Goal: Navigation & Orientation: Understand site structure

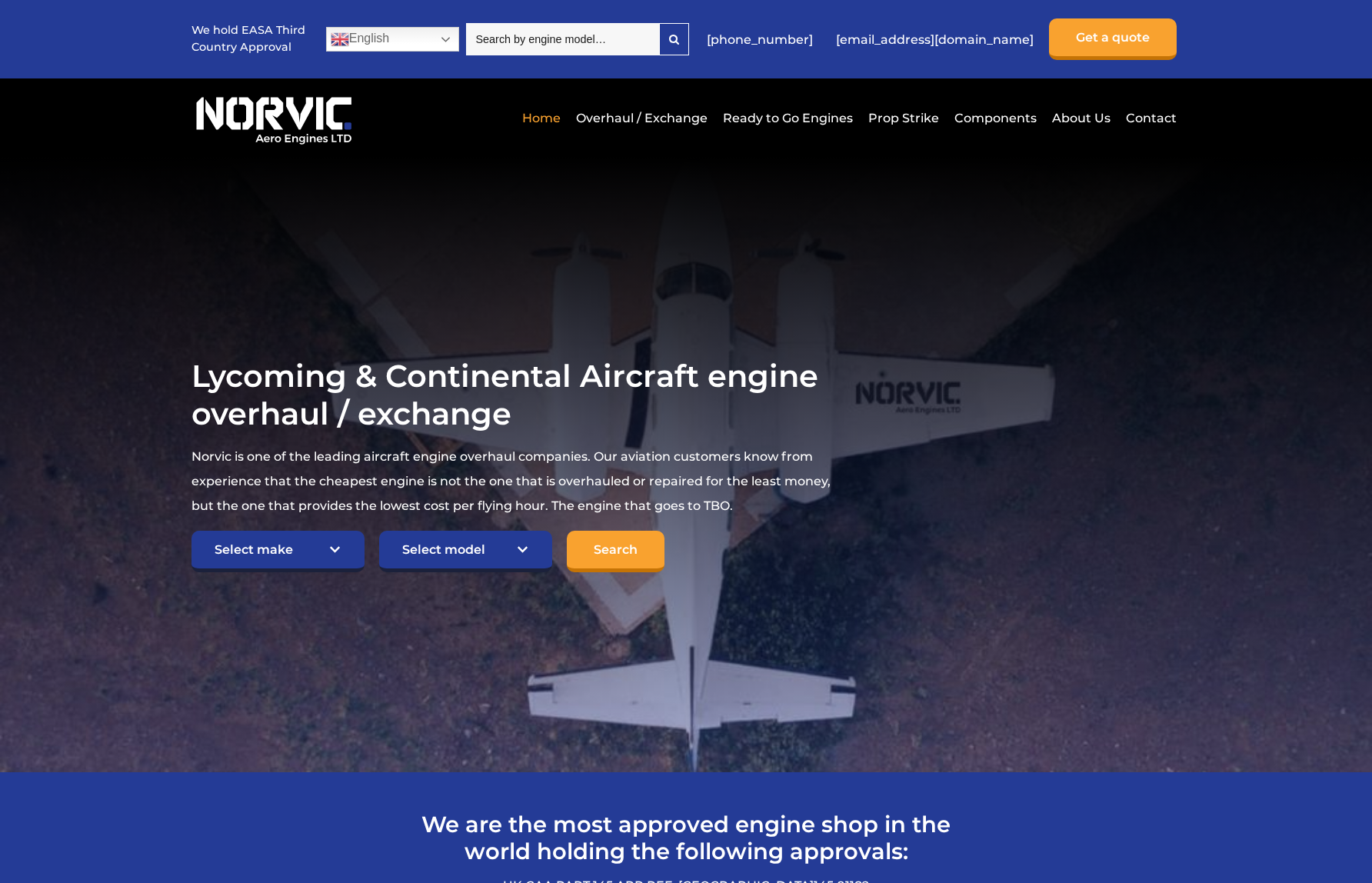
click at [633, 41] on input "search" at bounding box center [562, 39] width 193 height 32
click at [641, 116] on link "Overhaul / Exchange" at bounding box center [641, 118] width 139 height 38
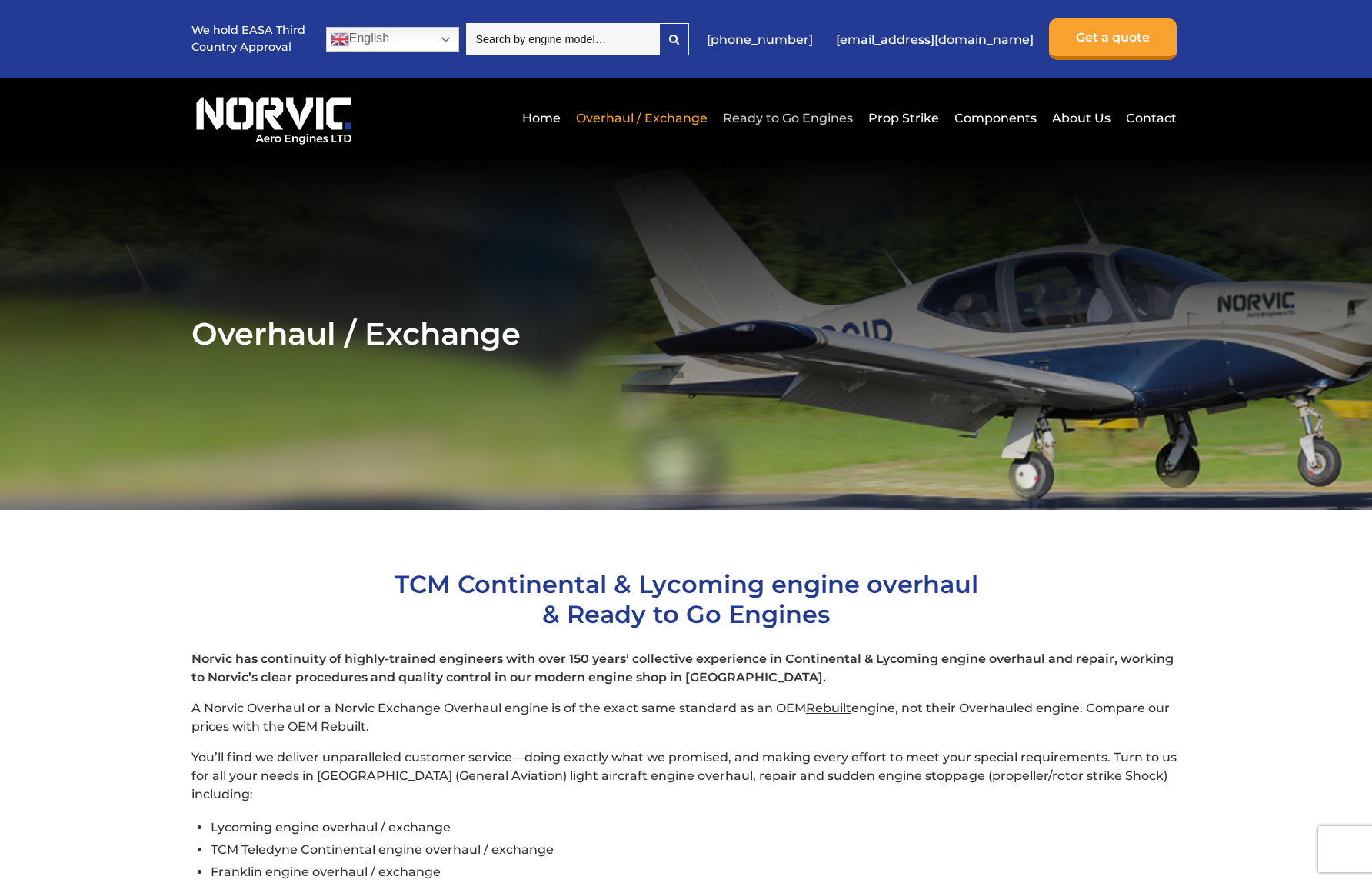
click at [763, 125] on link "Ready to Go Engines" at bounding box center [787, 118] width 138 height 38
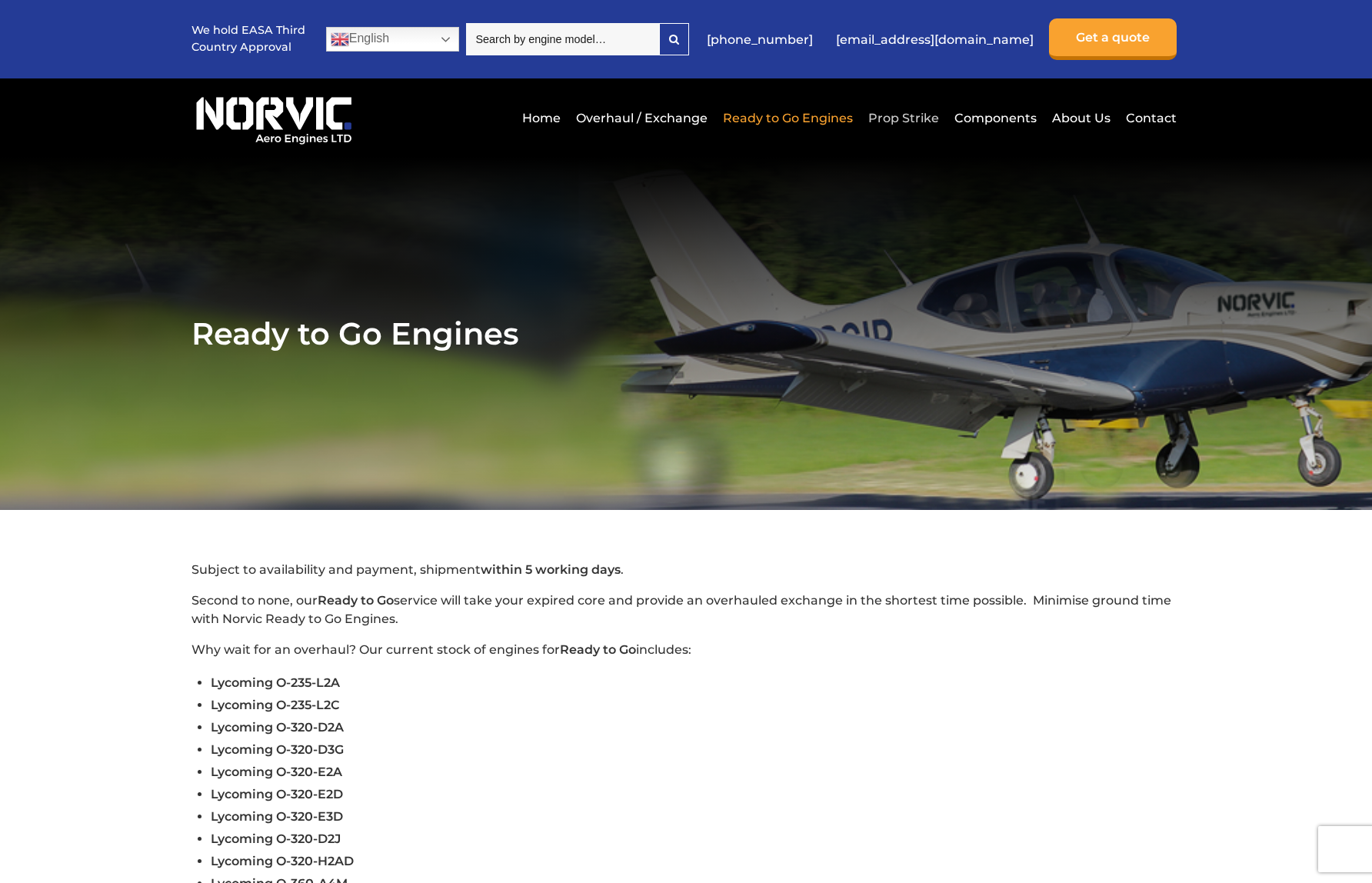
click at [923, 123] on link "Prop Strike" at bounding box center [903, 118] width 79 height 38
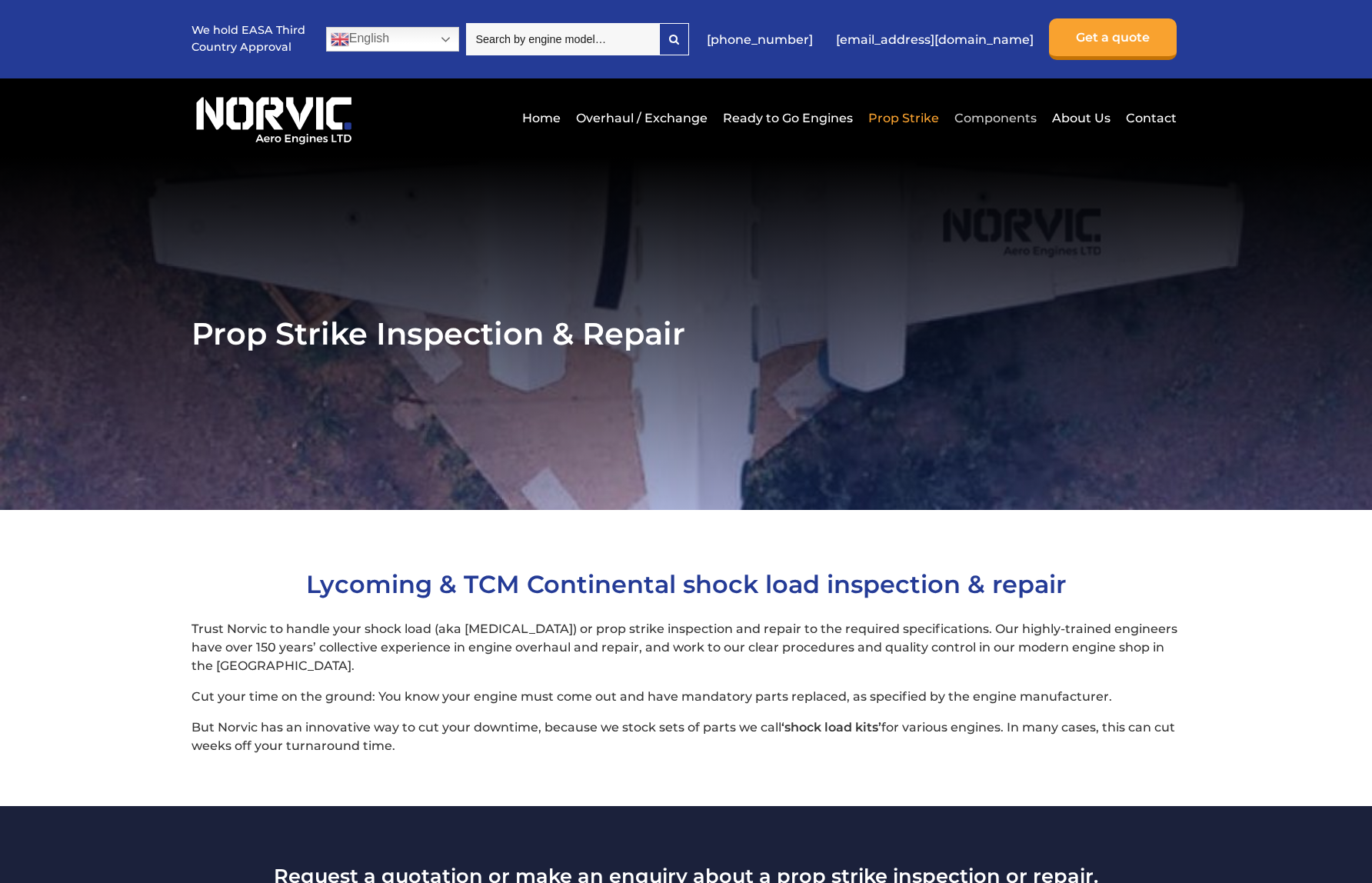
click at [1013, 121] on link "Components" at bounding box center [995, 118] width 90 height 38
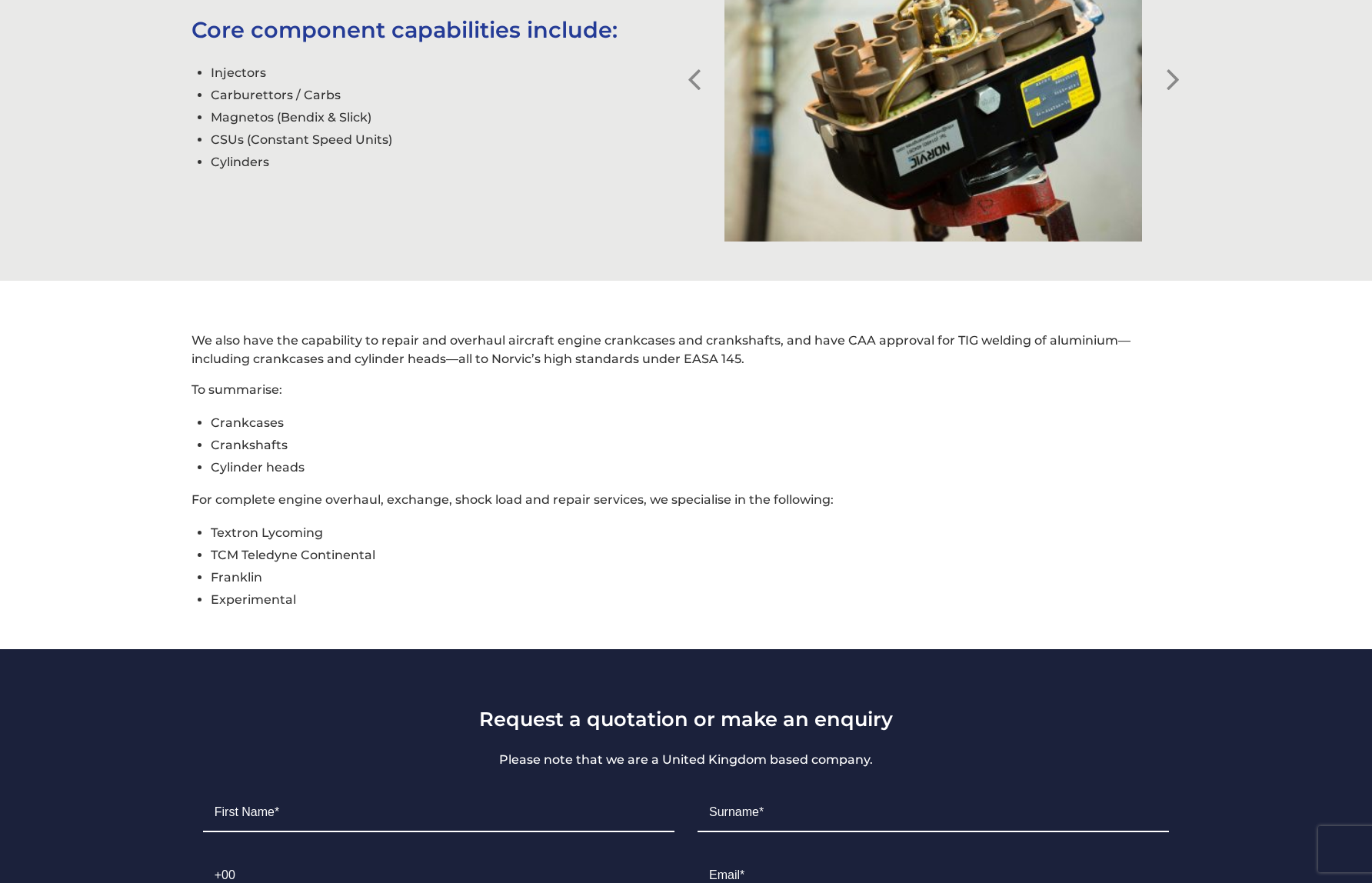
scroll to position [825, 0]
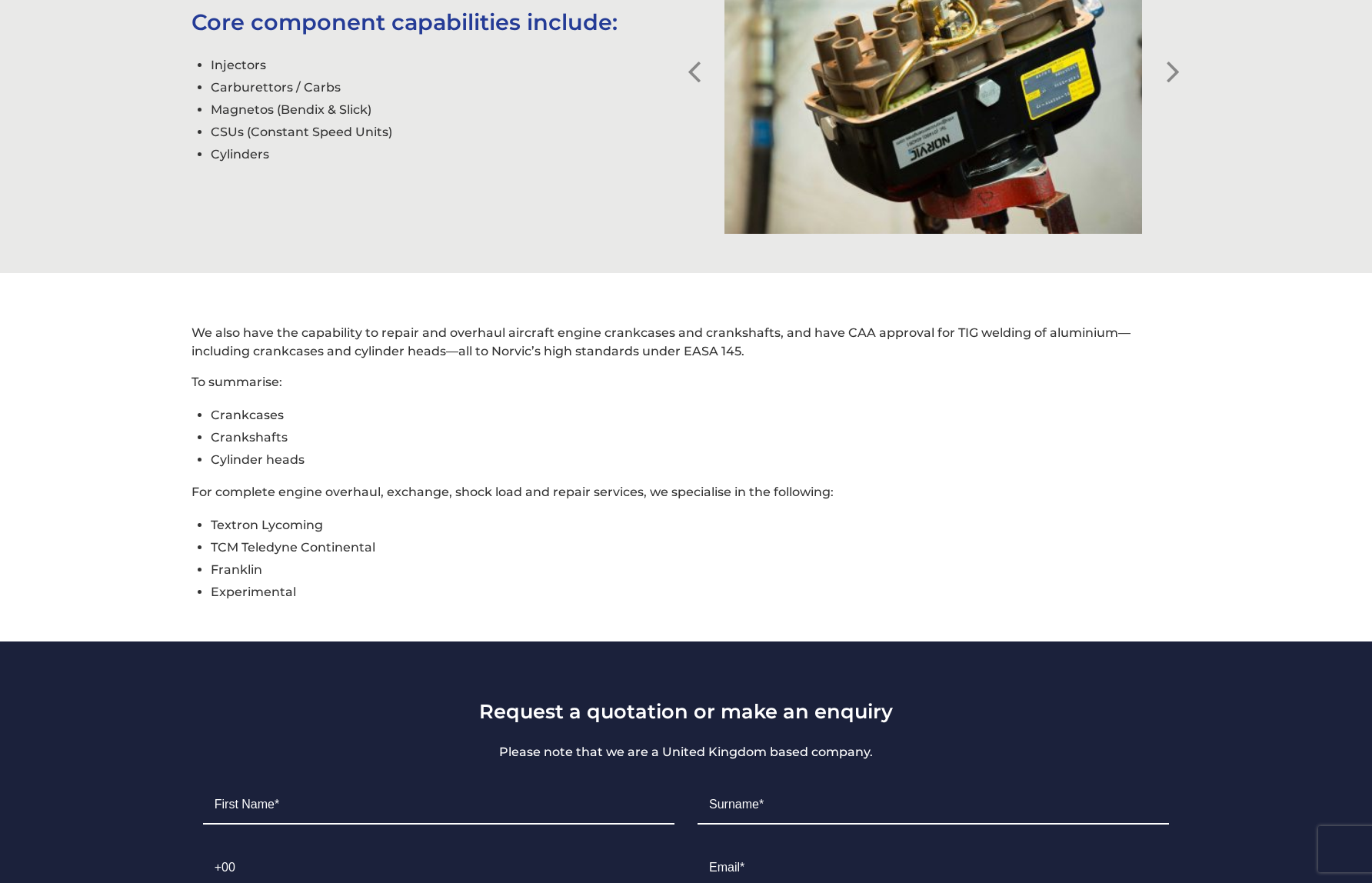
click at [1169, 89] on div "Previous Next" at bounding box center [933, 78] width 494 height 390
click at [1169, 68] on button "Next" at bounding box center [1172, 60] width 15 height 15
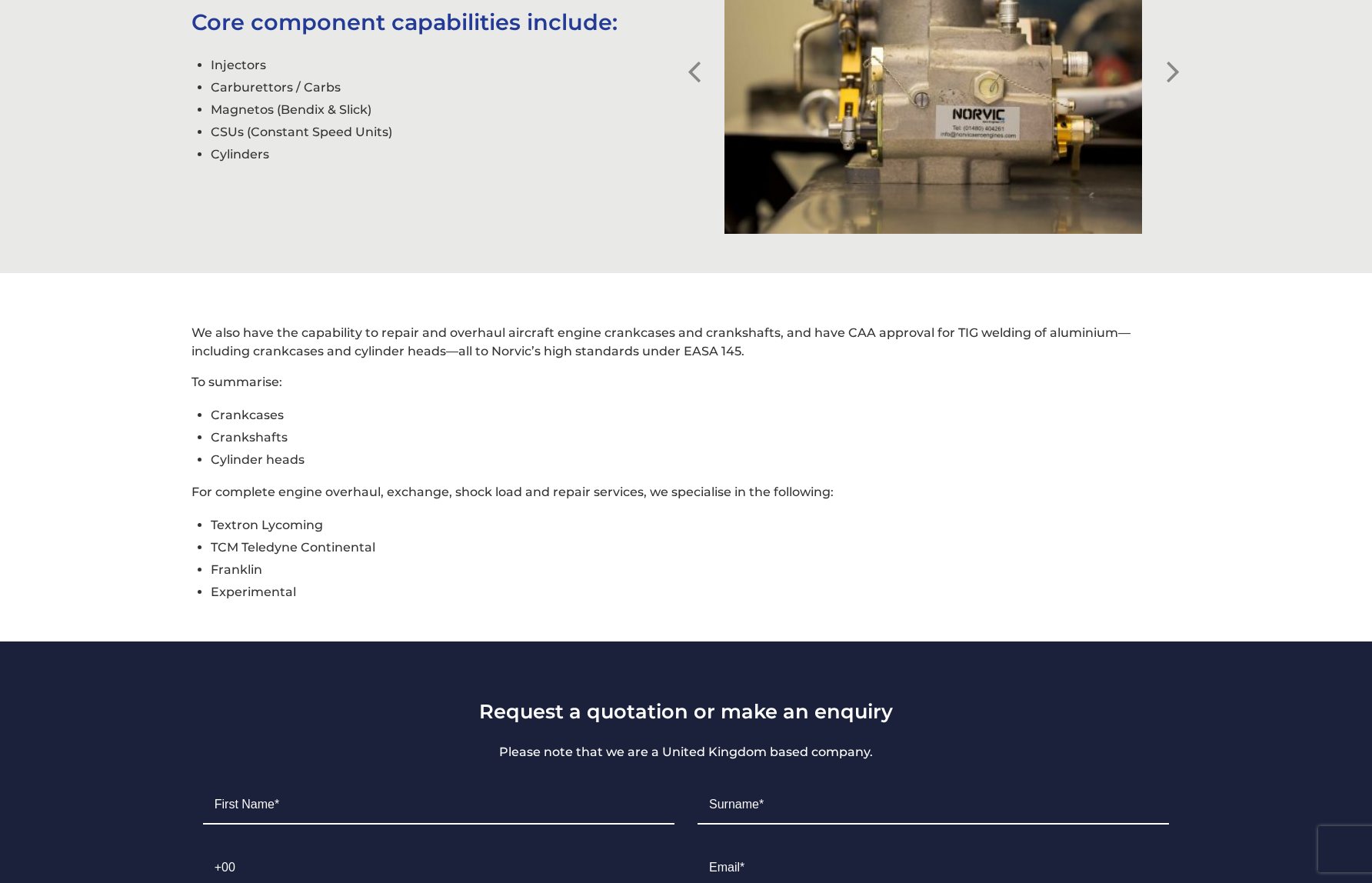
click at [1171, 68] on button "Next" at bounding box center [1172, 60] width 15 height 15
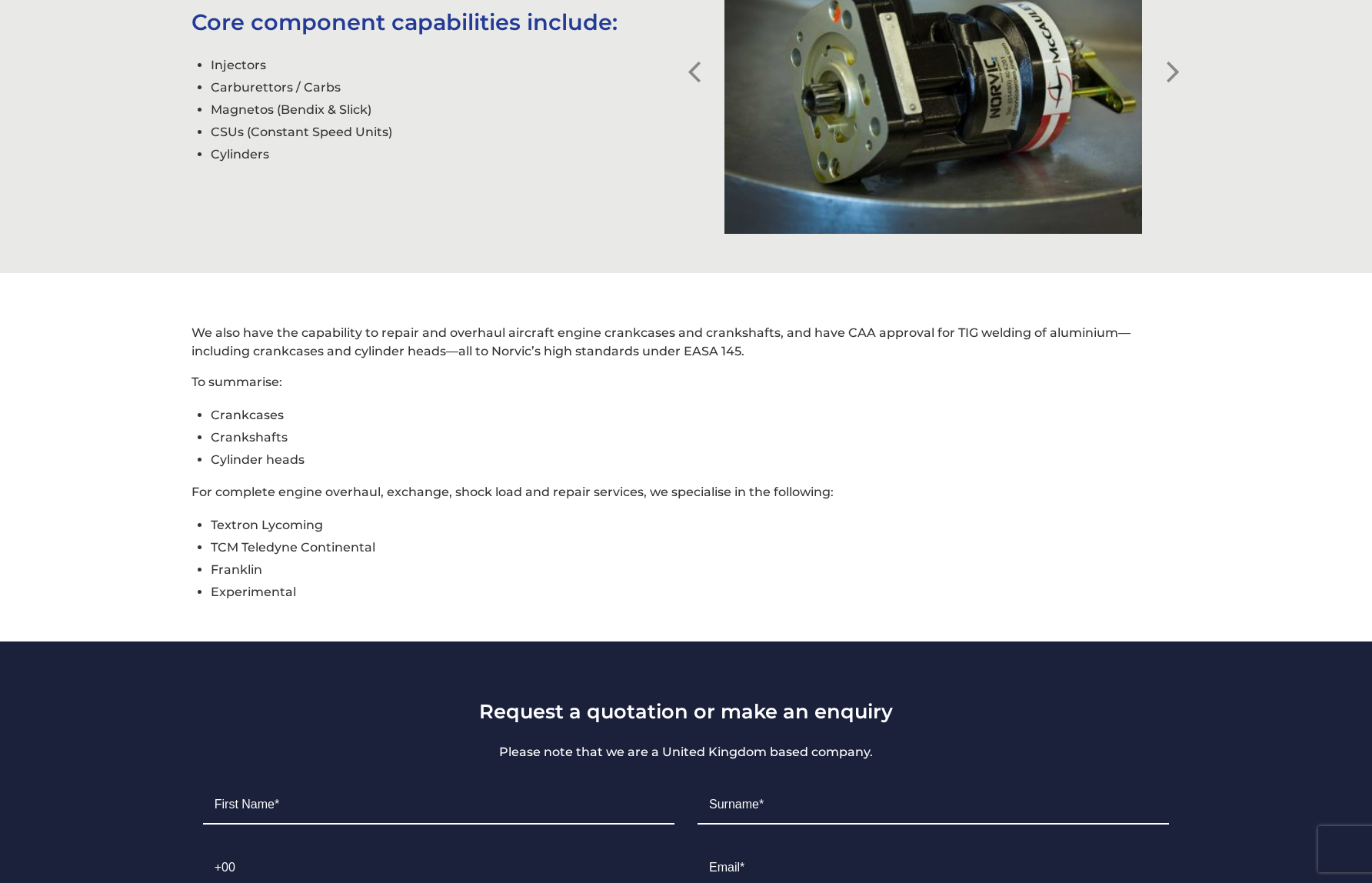
scroll to position [0, 0]
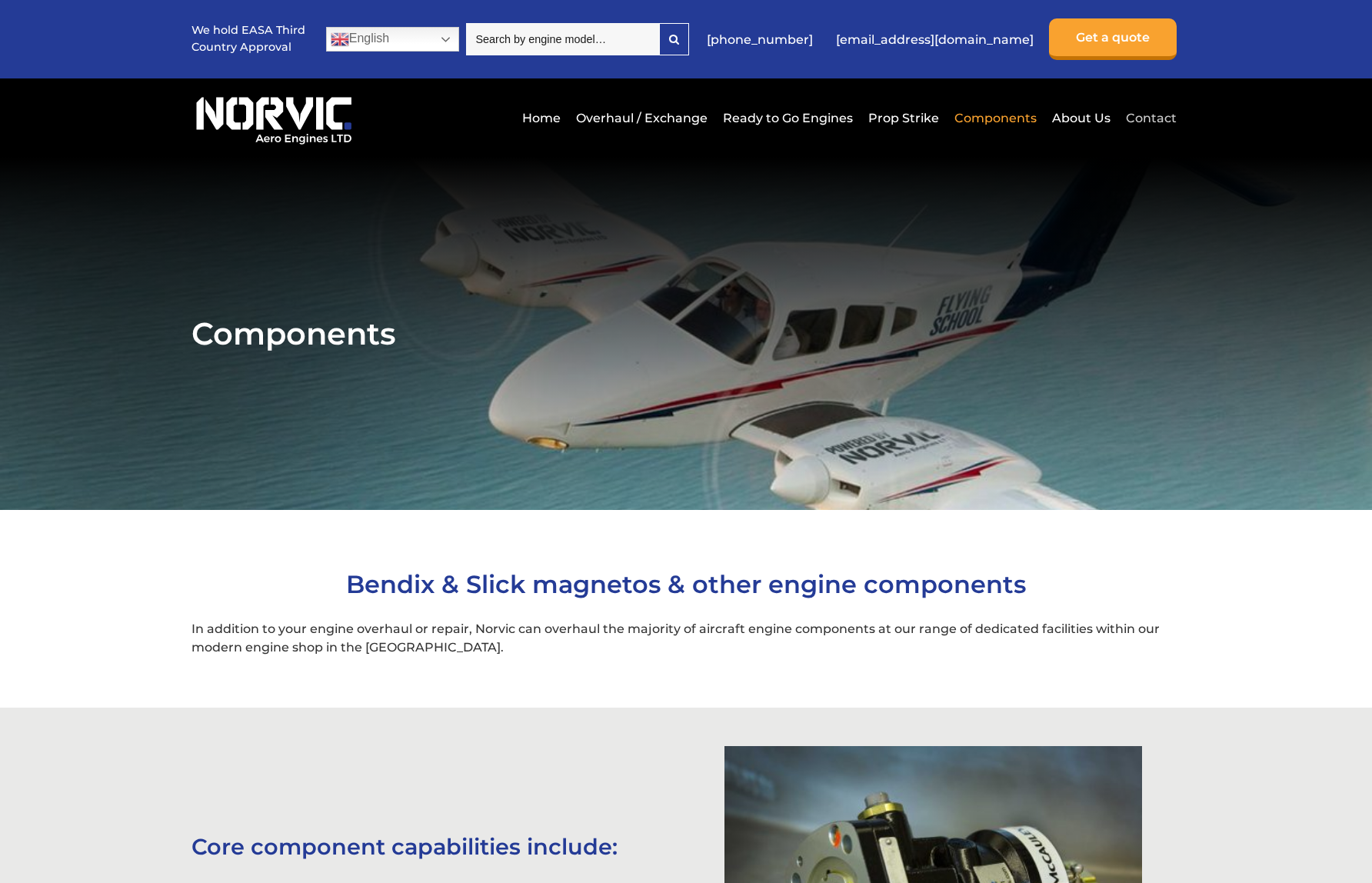
click at [1154, 116] on link "Contact" at bounding box center [1148, 118] width 54 height 38
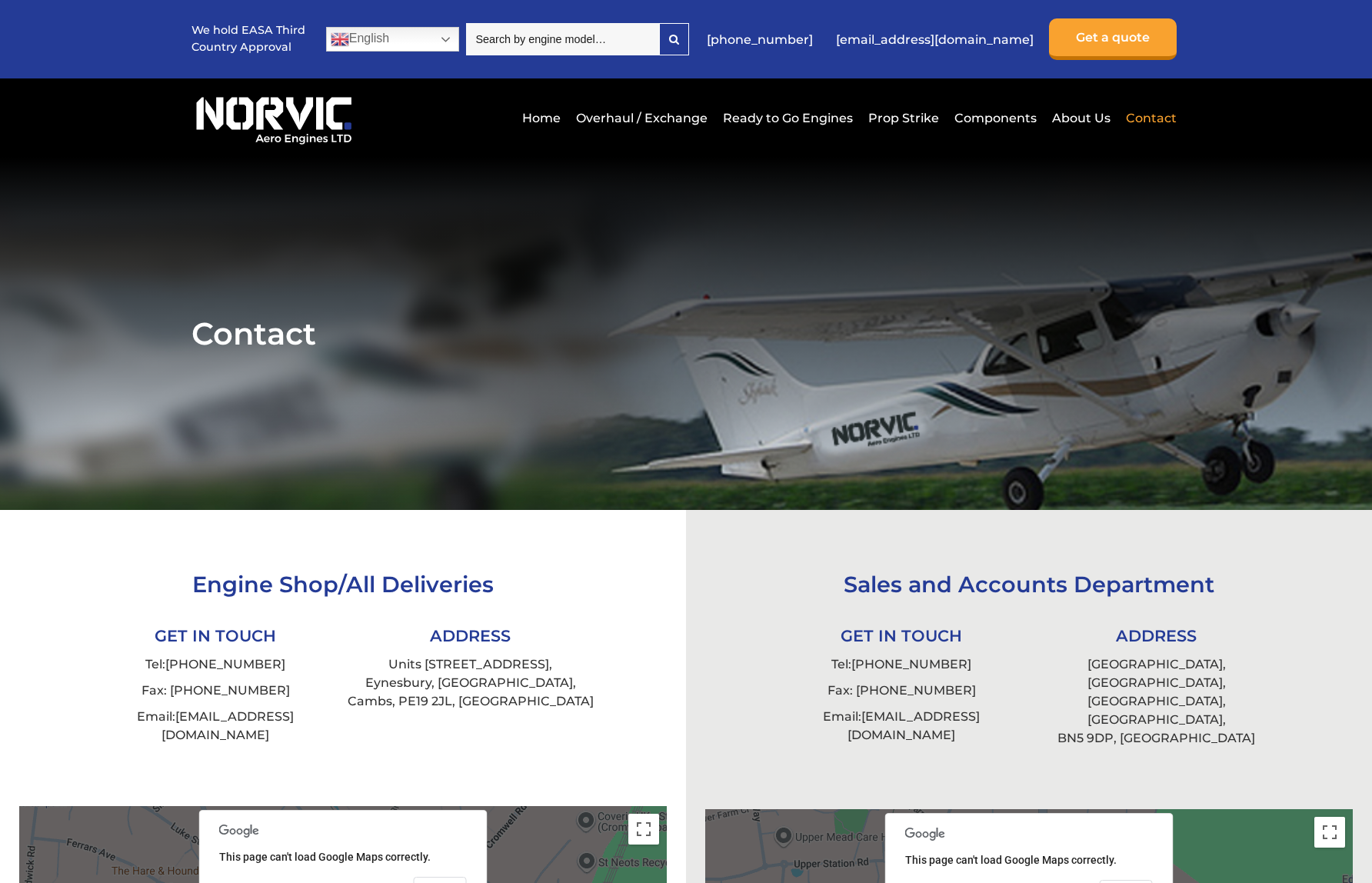
click at [631, 51] on input "search" at bounding box center [562, 39] width 193 height 32
click at [626, 34] on input "search" at bounding box center [562, 39] width 193 height 32
click at [587, 113] on link "Overhaul / Exchange" at bounding box center [641, 118] width 139 height 38
